Goal: Task Accomplishment & Management: Use online tool/utility

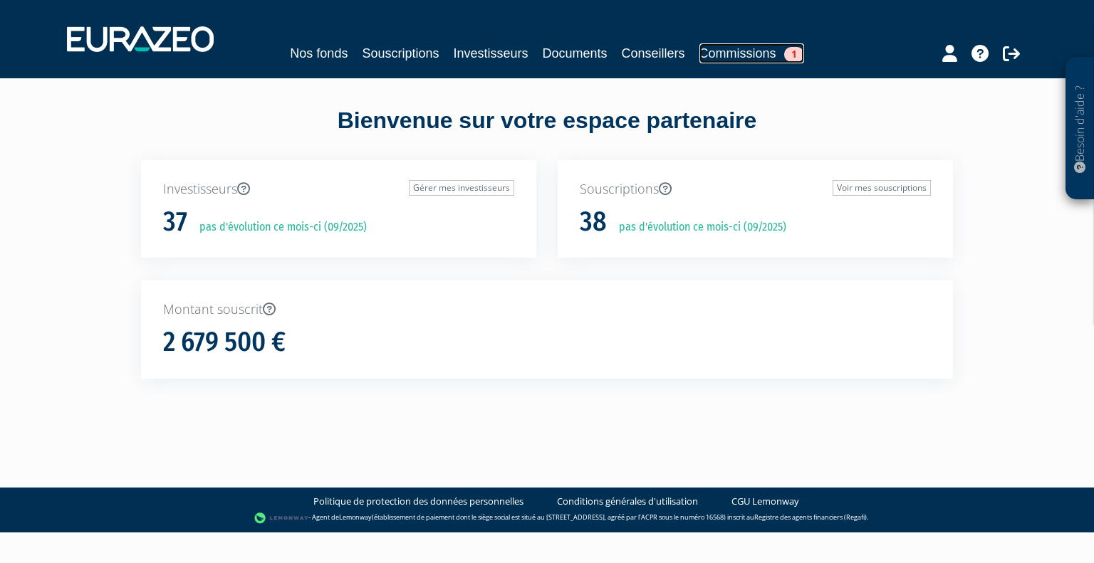
click at [742, 54] on link "Commissions 1" at bounding box center [751, 53] width 105 height 20
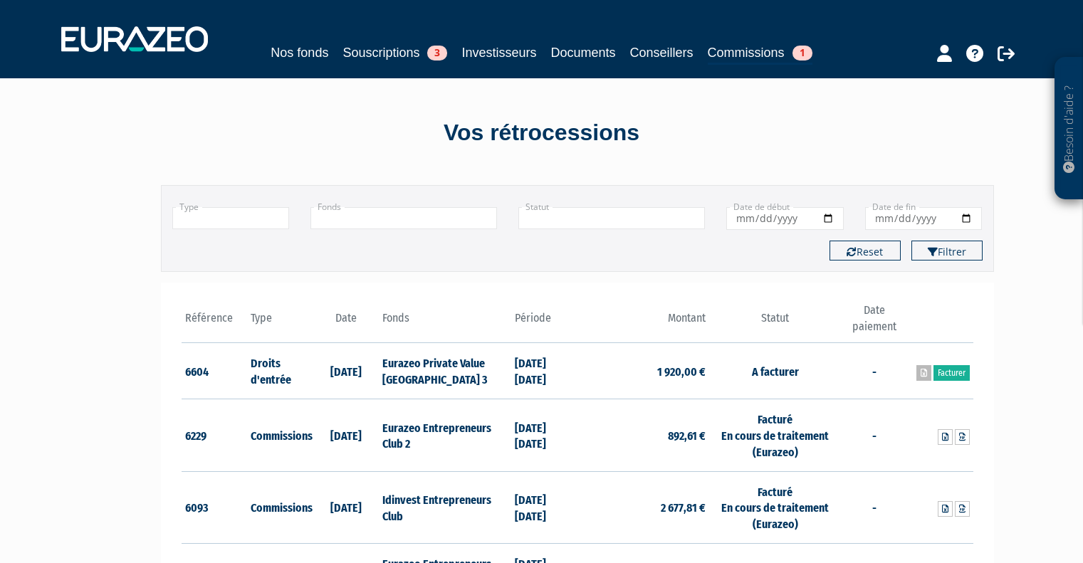
click at [921, 371] on icon at bounding box center [924, 373] width 6 height 9
click at [952, 373] on link "Facturer" at bounding box center [951, 373] width 36 height 16
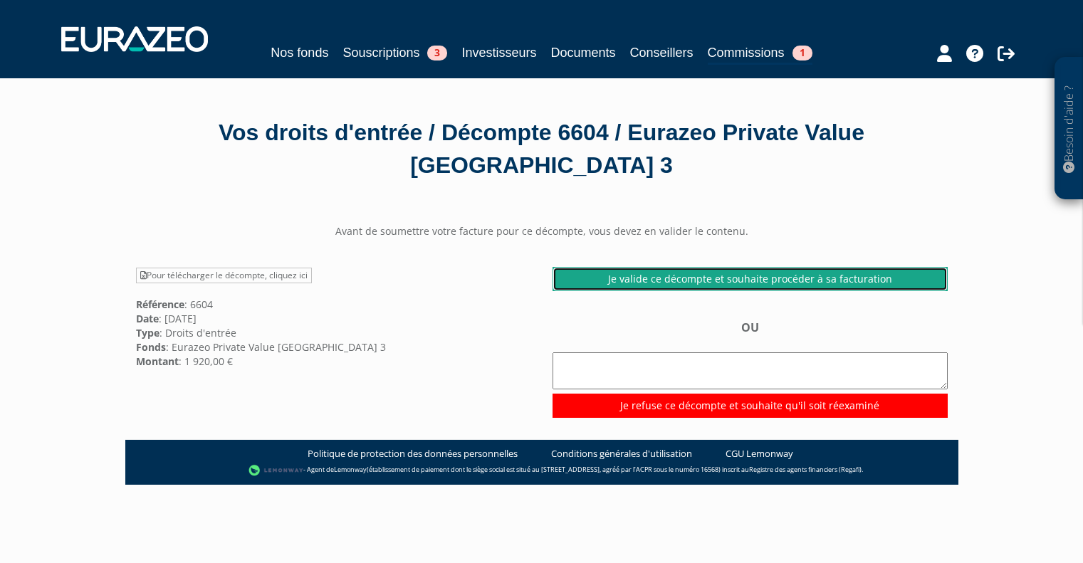
click at [783, 276] on link "Je valide ce décompte et souhaite procéder à sa facturation" at bounding box center [750, 279] width 395 height 24
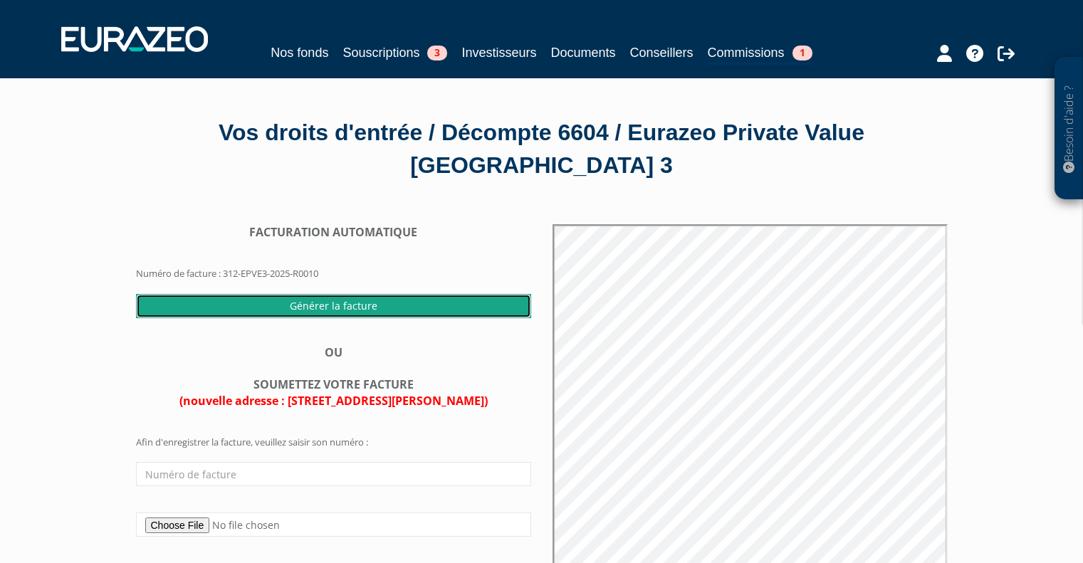
click at [336, 306] on input "Générer la facture" at bounding box center [333, 306] width 395 height 24
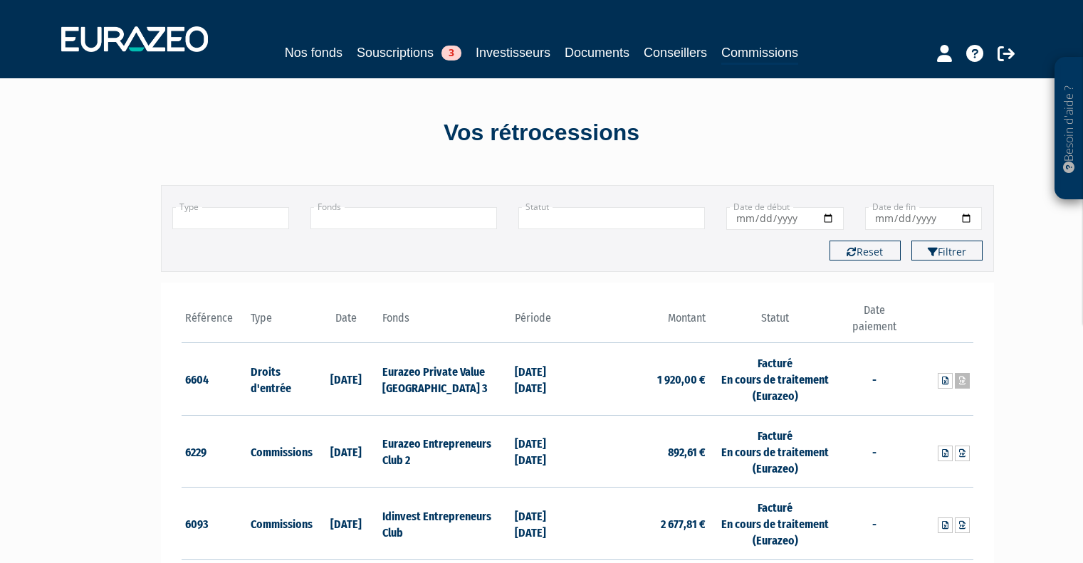
click at [961, 385] on icon at bounding box center [962, 381] width 6 height 9
